Goal: Task Accomplishment & Management: Manage account settings

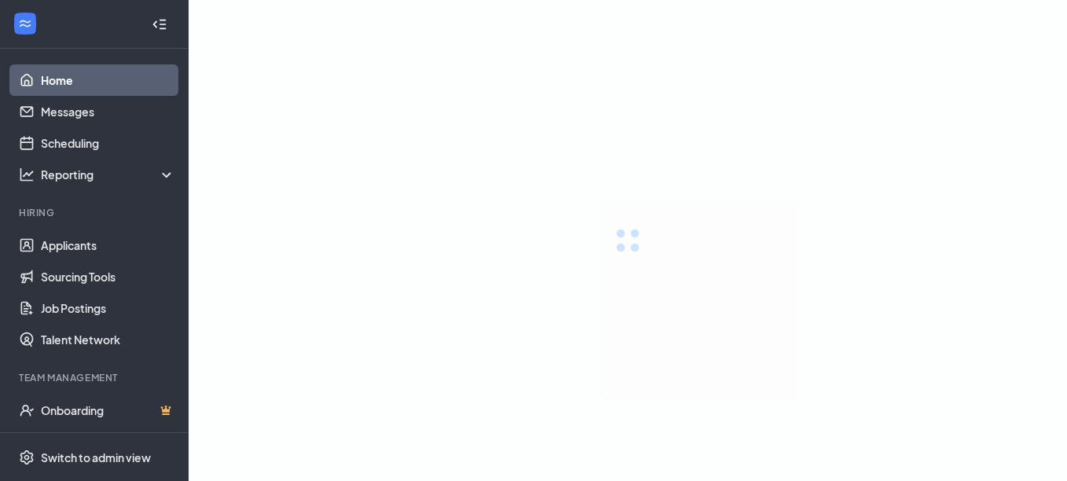
drag, startPoint x: 0, startPoint y: 0, endPoint x: 805, endPoint y: 92, distance: 810.0
click at [805, 92] on div at bounding box center [628, 240] width 879 height 481
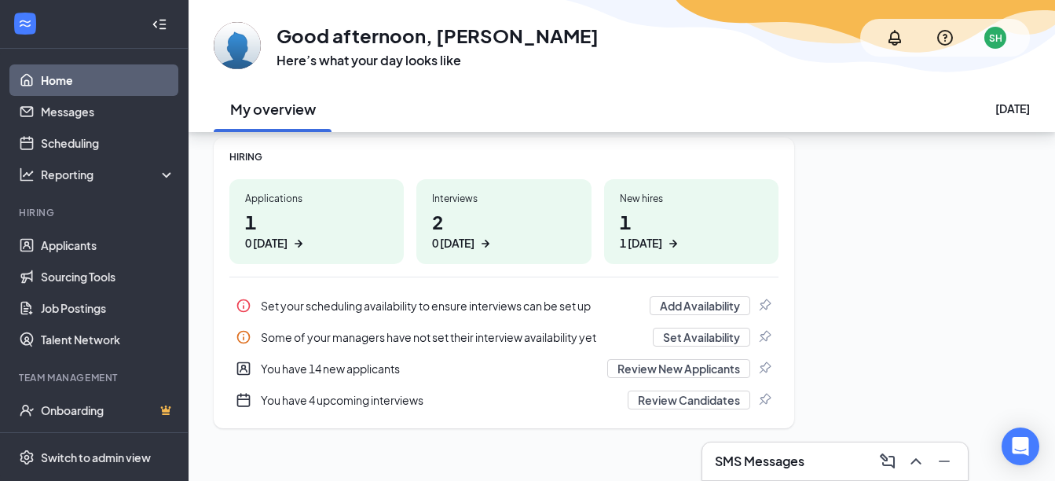
scroll to position [210, 0]
click at [86, 240] on link "Applicants" at bounding box center [108, 244] width 134 height 31
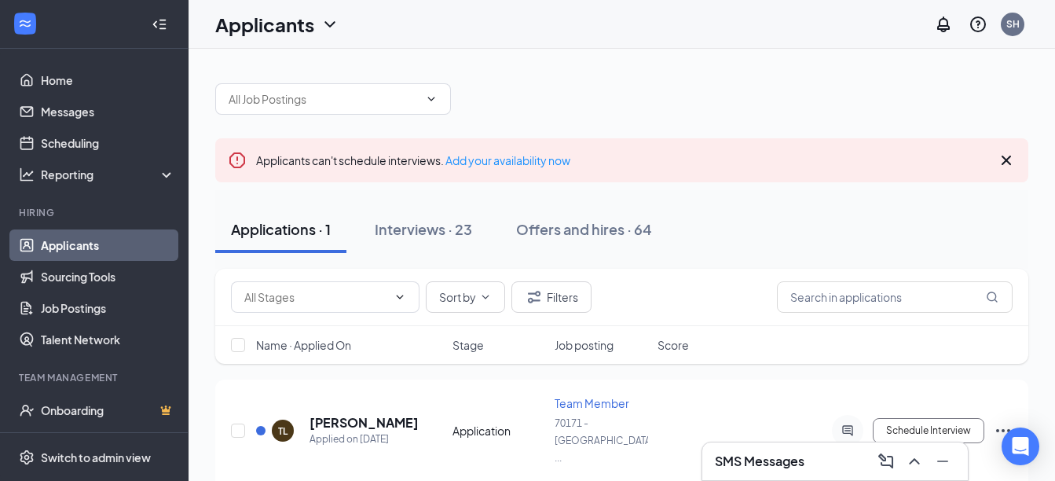
scroll to position [27, 0]
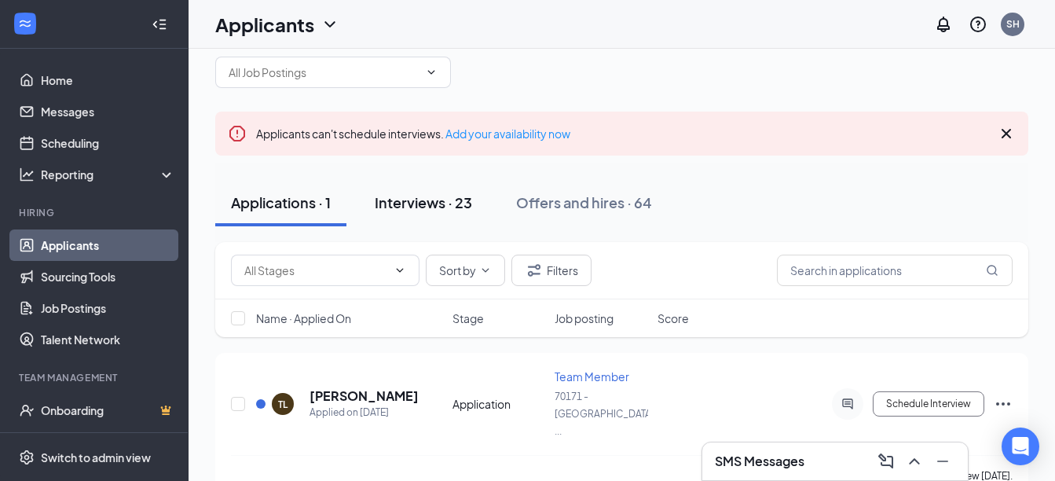
click at [431, 200] on div "Interviews · 23" at bounding box center [423, 203] width 97 height 20
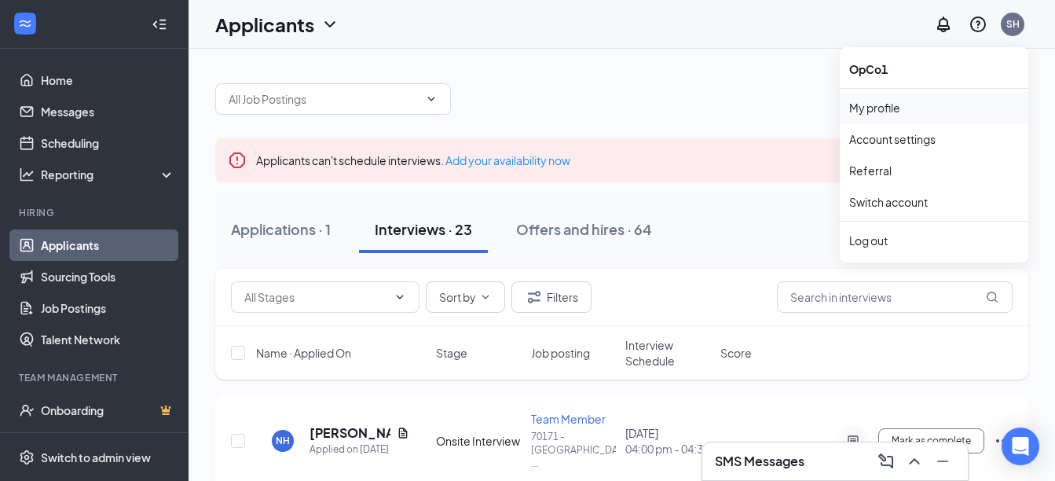
click at [886, 109] on link "My profile" at bounding box center [935, 108] width 170 height 16
